Goal: Task Accomplishment & Management: Use online tool/utility

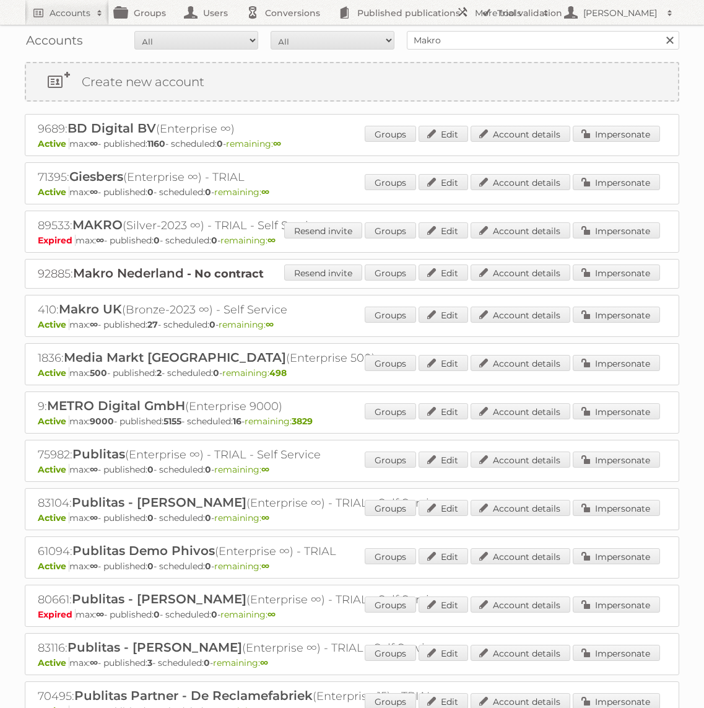
click at [444, 37] on input "Makro" at bounding box center [543, 40] width 272 height 19
type input "A"
type input "KARWEI"
click at [660, 31] on input "Search" at bounding box center [669, 40] width 19 height 19
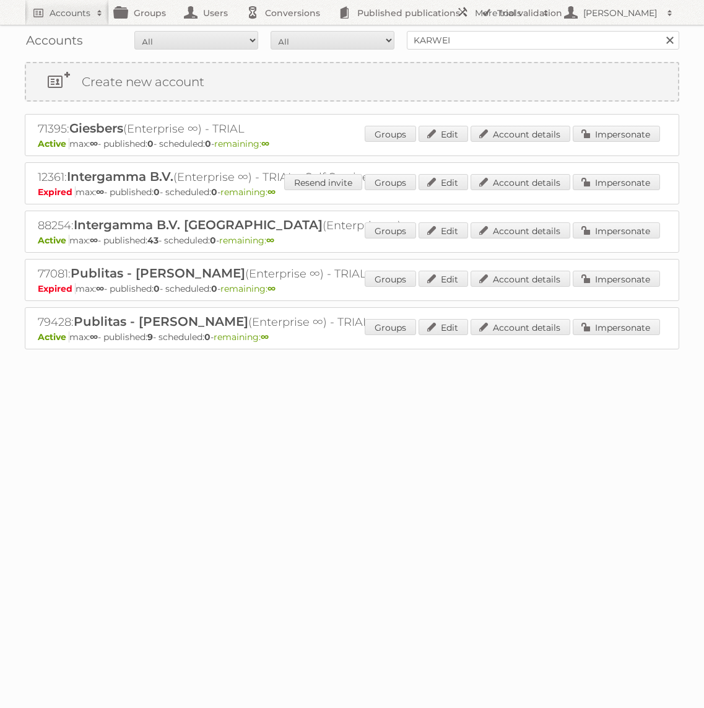
click at [597, 237] on div "Groups Edit Account details Impersonate" at bounding box center [512, 231] width 295 height 19
click at [599, 231] on link "Impersonate" at bounding box center [616, 230] width 87 height 16
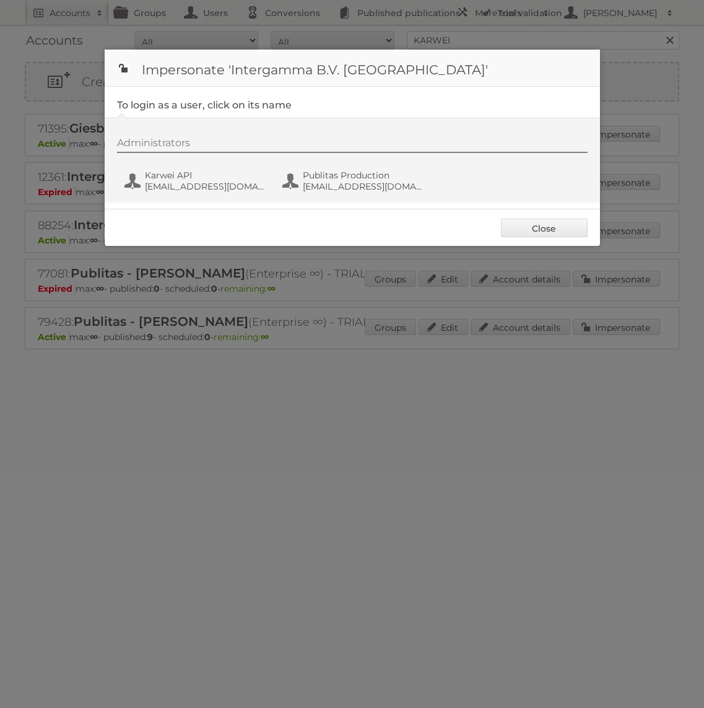
click at [360, 152] on div "Administrators" at bounding box center [352, 145] width 470 height 16
click at [350, 177] on span "Publitas Production" at bounding box center [363, 175] width 120 height 11
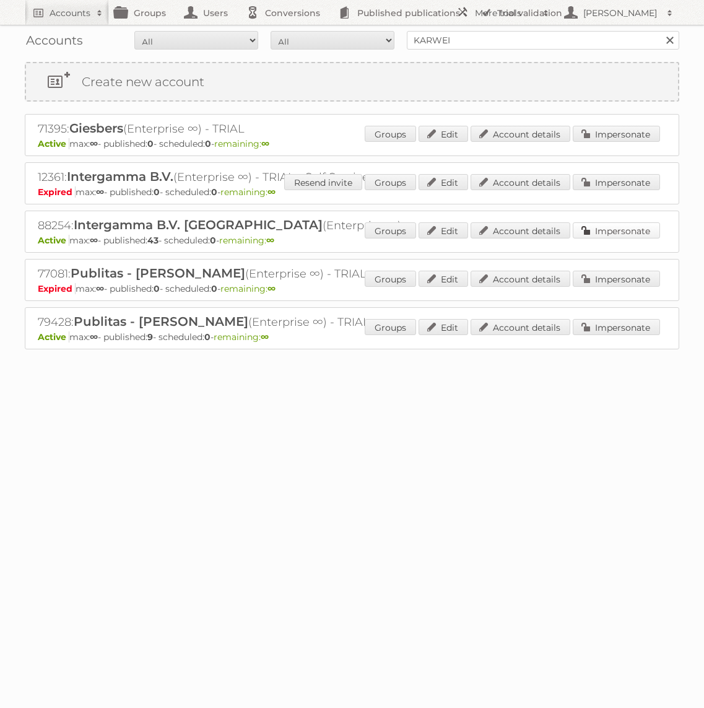
click at [597, 230] on link "Impersonate" at bounding box center [616, 230] width 87 height 16
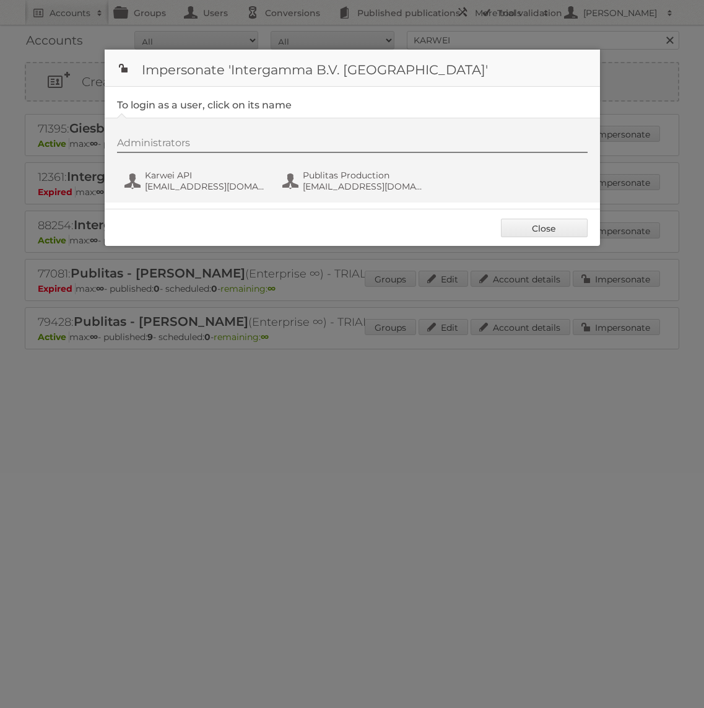
click at [411, 158] on div "Administrators Karwei API [EMAIL_ADDRESS][DOMAIN_NAME] Publitas Production [EMA…" at bounding box center [358, 166] width 483 height 59
click at [381, 181] on span "[EMAIL_ADDRESS][DOMAIN_NAME]" at bounding box center [363, 186] width 120 height 11
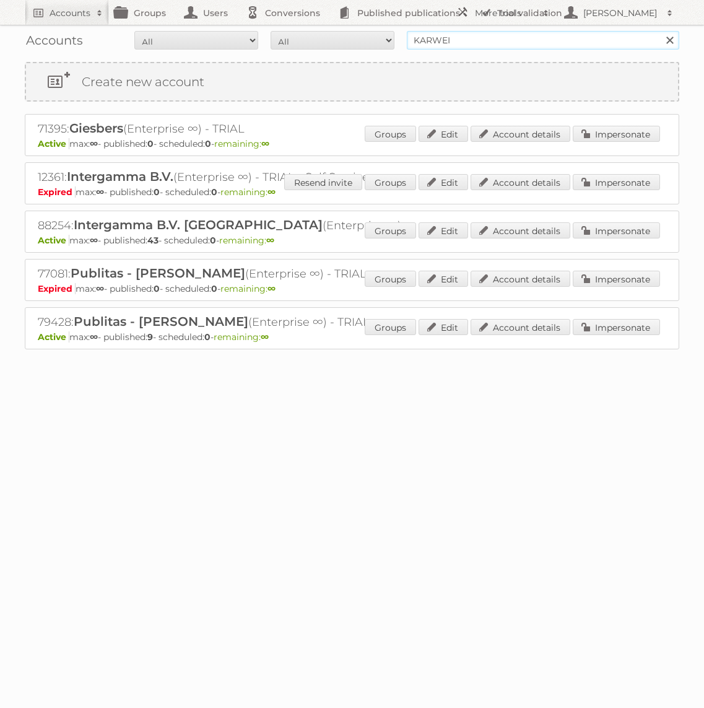
click at [463, 45] on input "KARWEI" at bounding box center [543, 40] width 272 height 19
type input "Action"
click at [660, 31] on input "Search" at bounding box center [669, 40] width 19 height 19
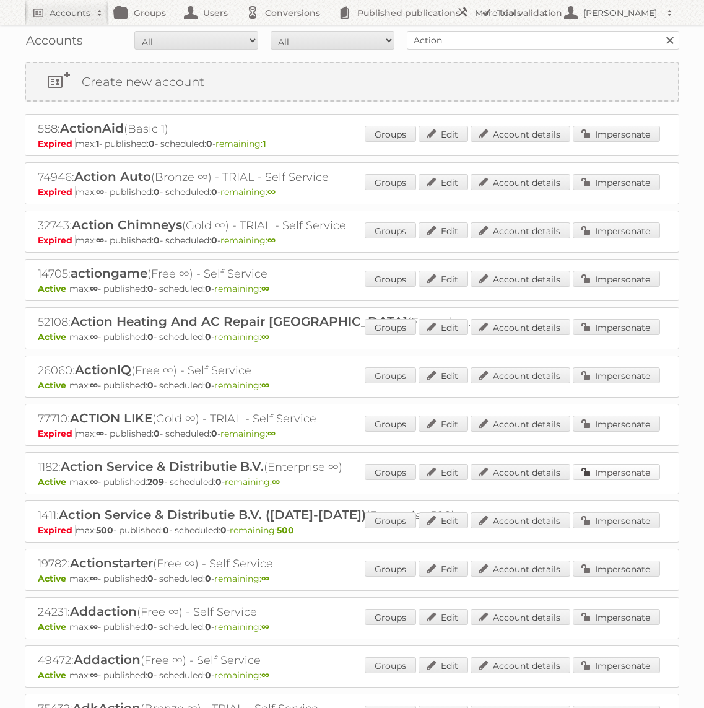
click at [617, 468] on link "Impersonate" at bounding box center [616, 472] width 87 height 16
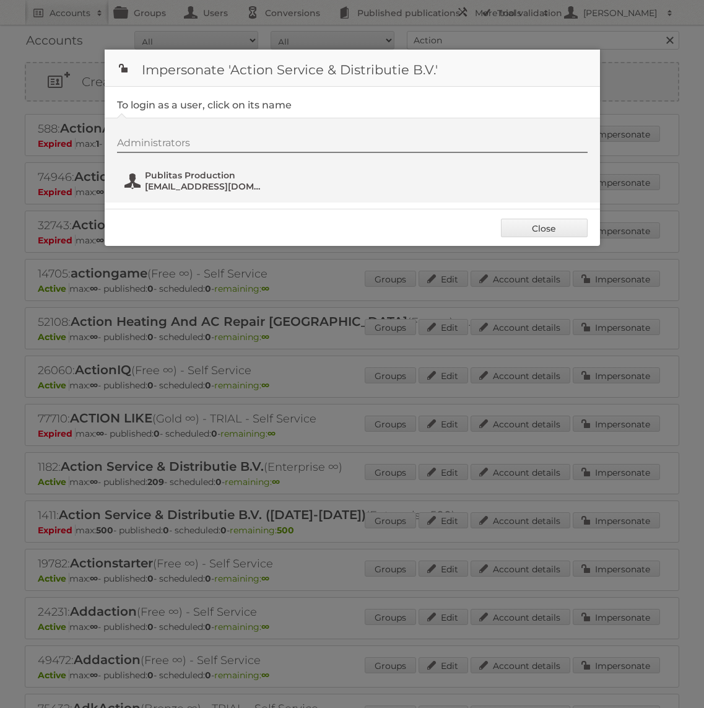
click at [197, 178] on span "Publitas Production" at bounding box center [205, 175] width 120 height 11
